Goal: Transaction & Acquisition: Purchase product/service

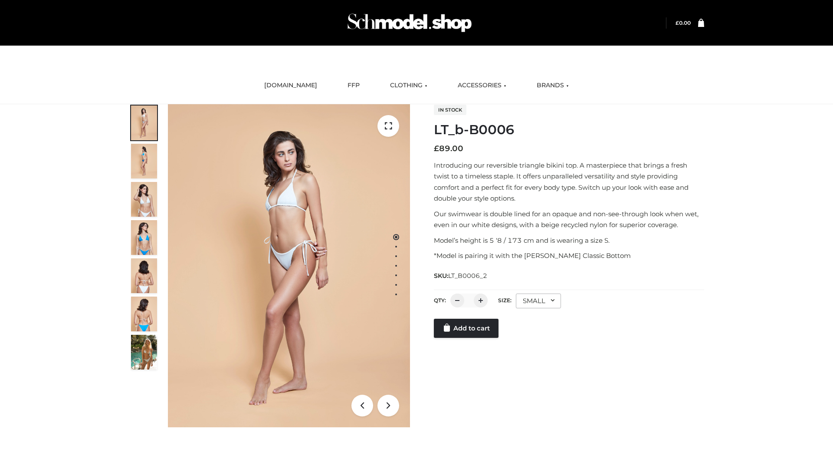
click at [467, 328] on link "Add to cart" at bounding box center [466, 328] width 65 height 19
